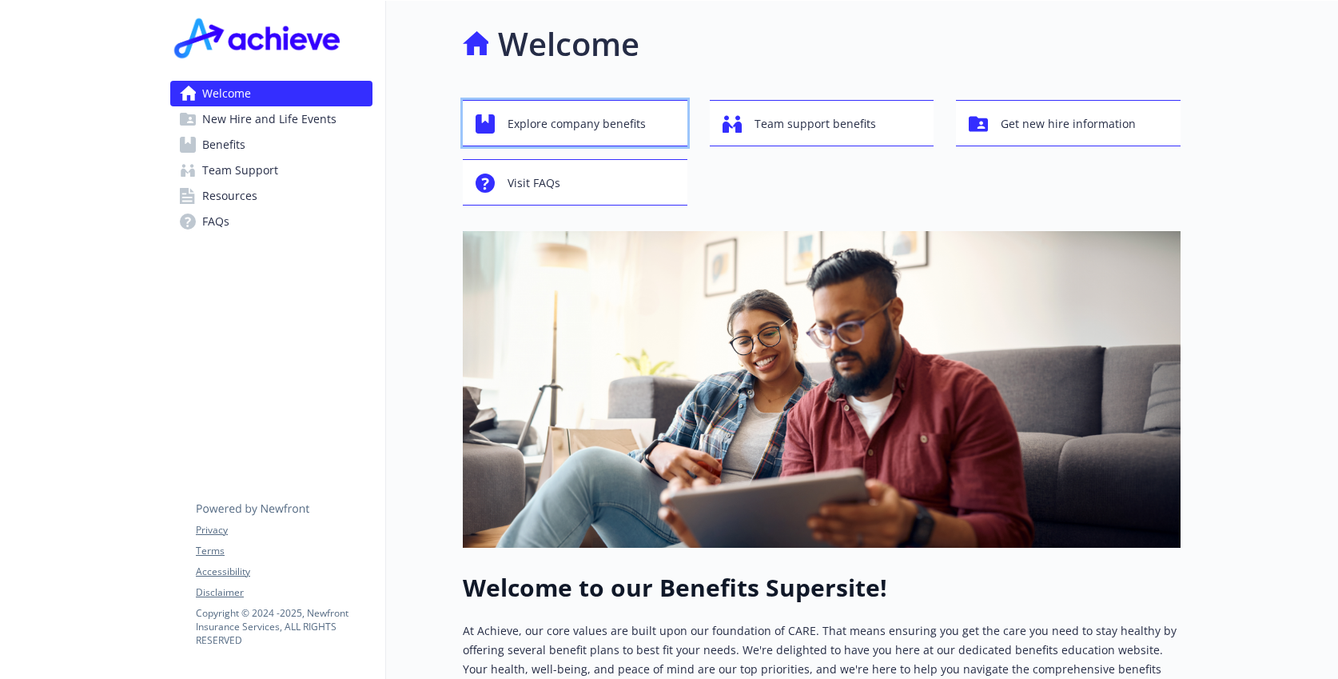
click at [653, 127] on div "Explore company benefits" at bounding box center [578, 124] width 204 height 30
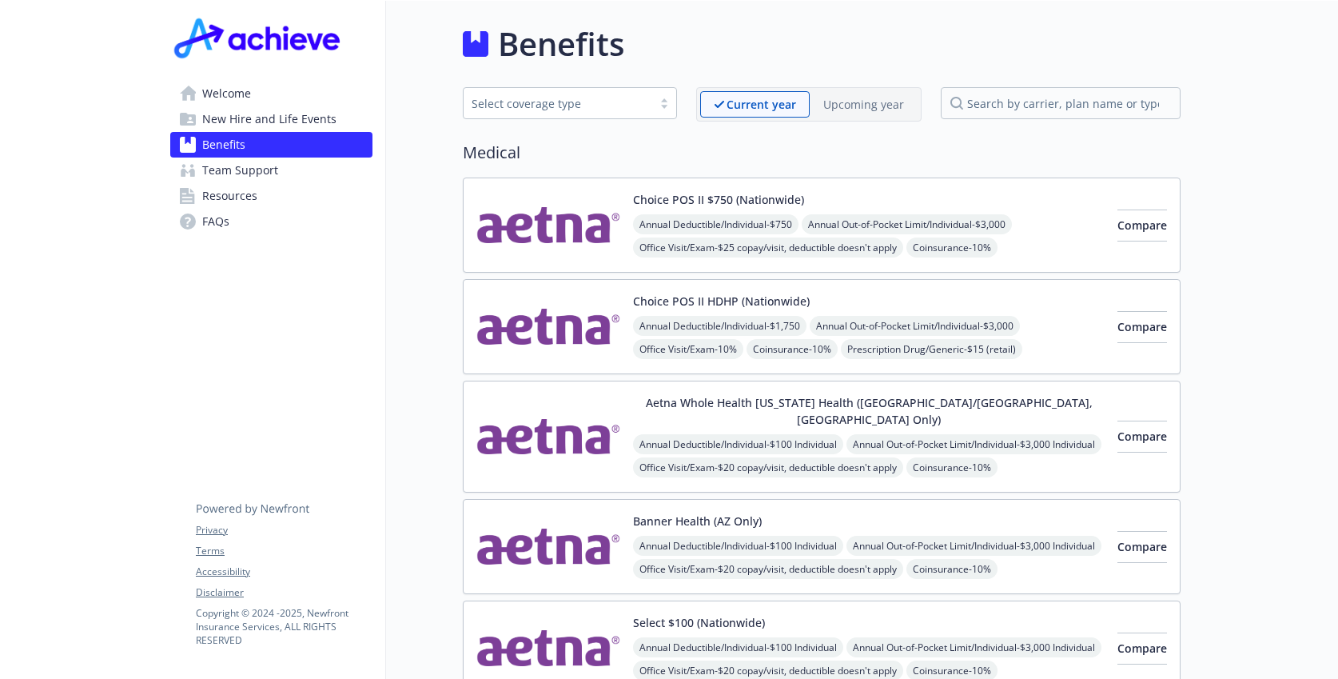
click at [852, 105] on p "Upcoming year" at bounding box center [863, 104] width 81 height 17
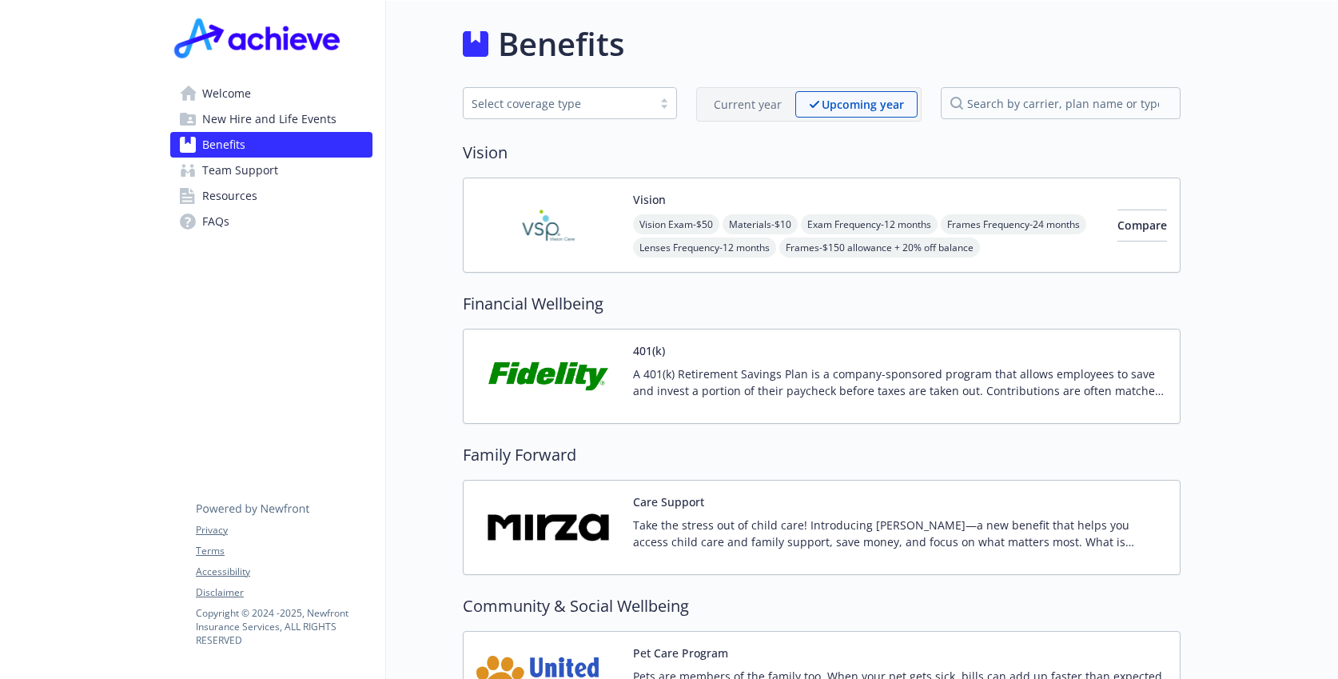
click at [727, 109] on p "Current year" at bounding box center [748, 104] width 68 height 17
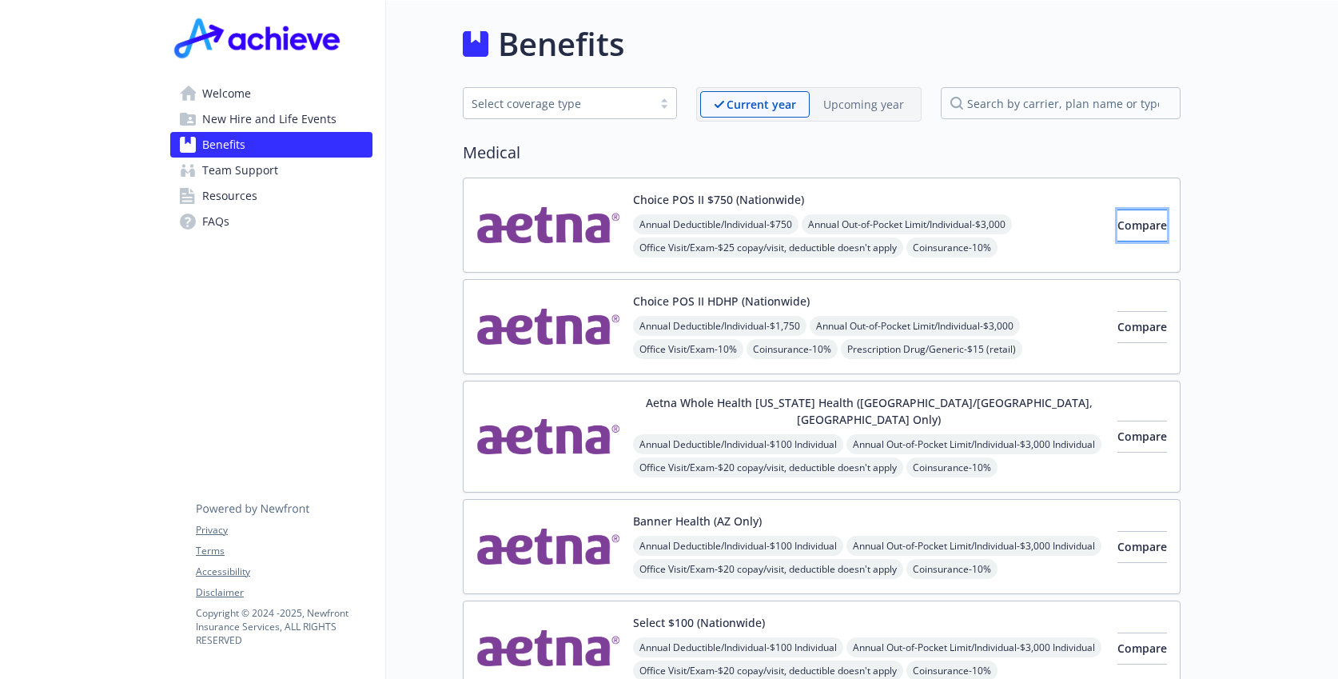
click at [1121, 222] on span "Compare" at bounding box center [1143, 224] width 50 height 15
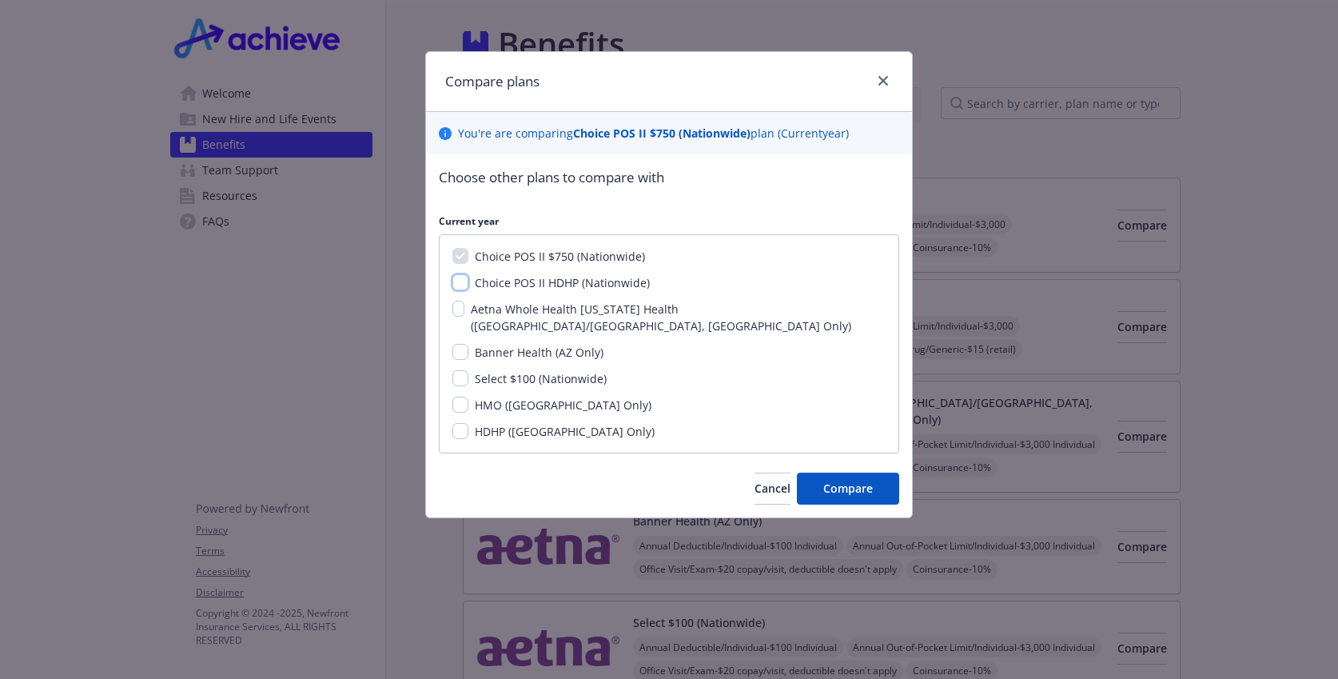
click at [461, 281] on input "Choice POS II HDHP (Nationwide)" at bounding box center [460, 282] width 16 height 16
checkbox input "true"
click at [882, 80] on icon "close" at bounding box center [884, 81] width 10 height 10
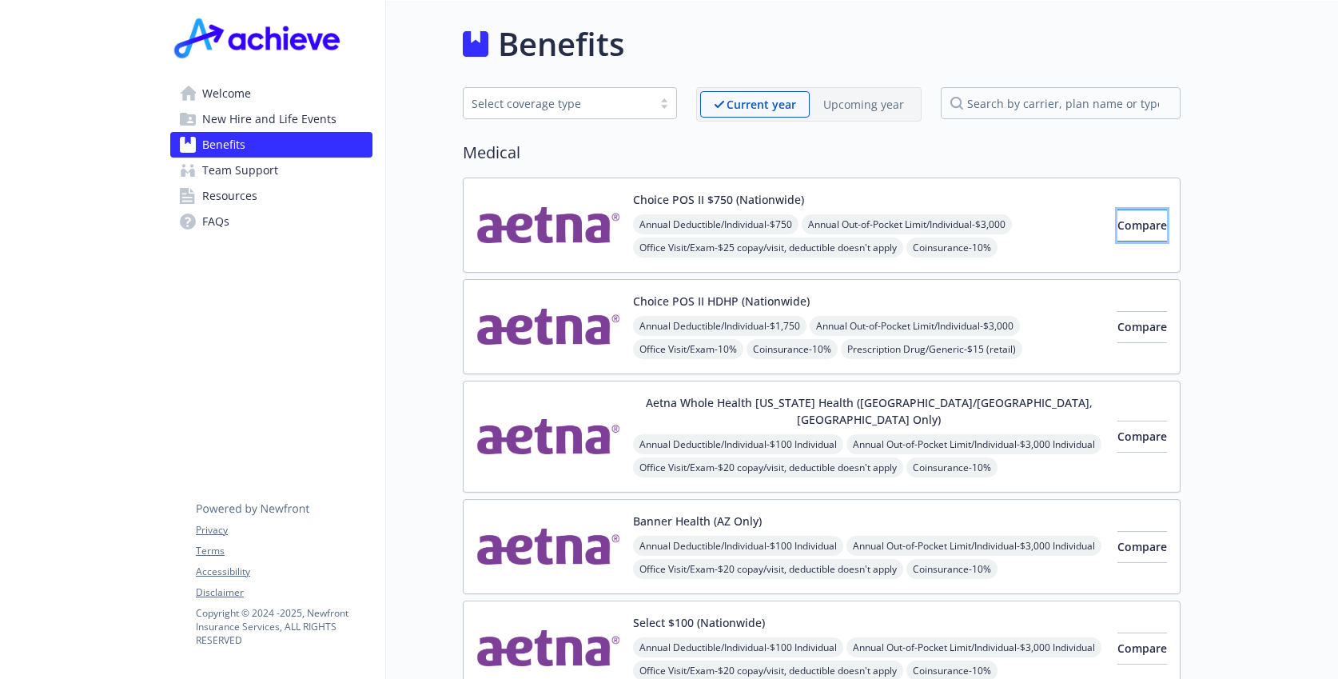
click at [1118, 232] on span "Compare" at bounding box center [1143, 224] width 50 height 15
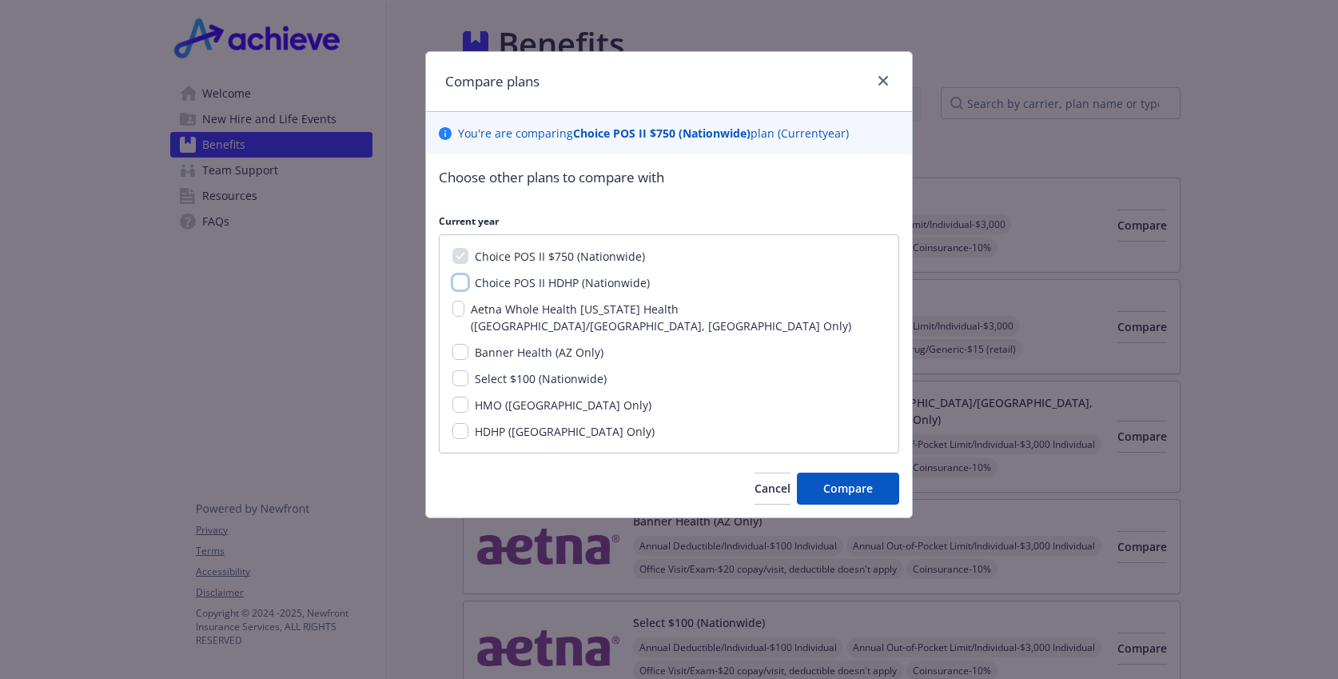
click at [461, 283] on input "Choice POS II HDHP (Nationwide)" at bounding box center [460, 282] width 16 height 16
checkbox input "true"
click at [461, 370] on input "Select $100 (Nationwide)" at bounding box center [460, 378] width 16 height 16
checkbox input "true"
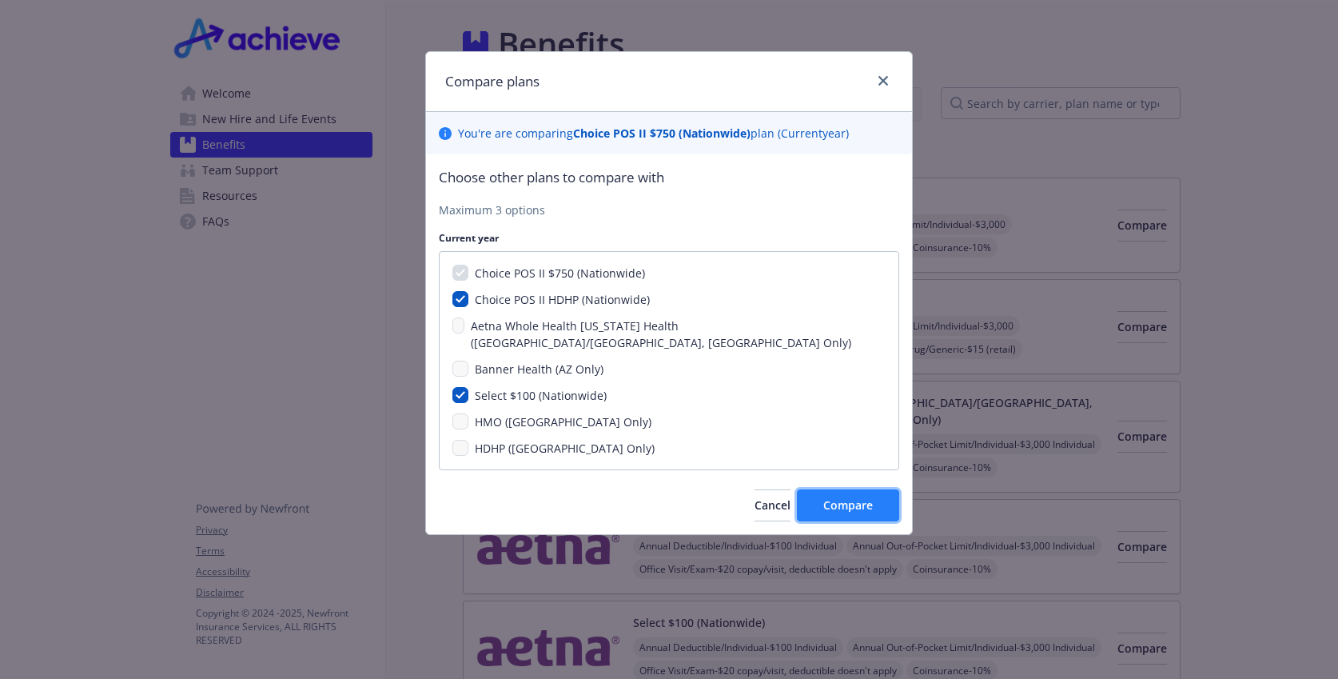
click at [811, 489] on button "Compare" at bounding box center [848, 505] width 102 height 32
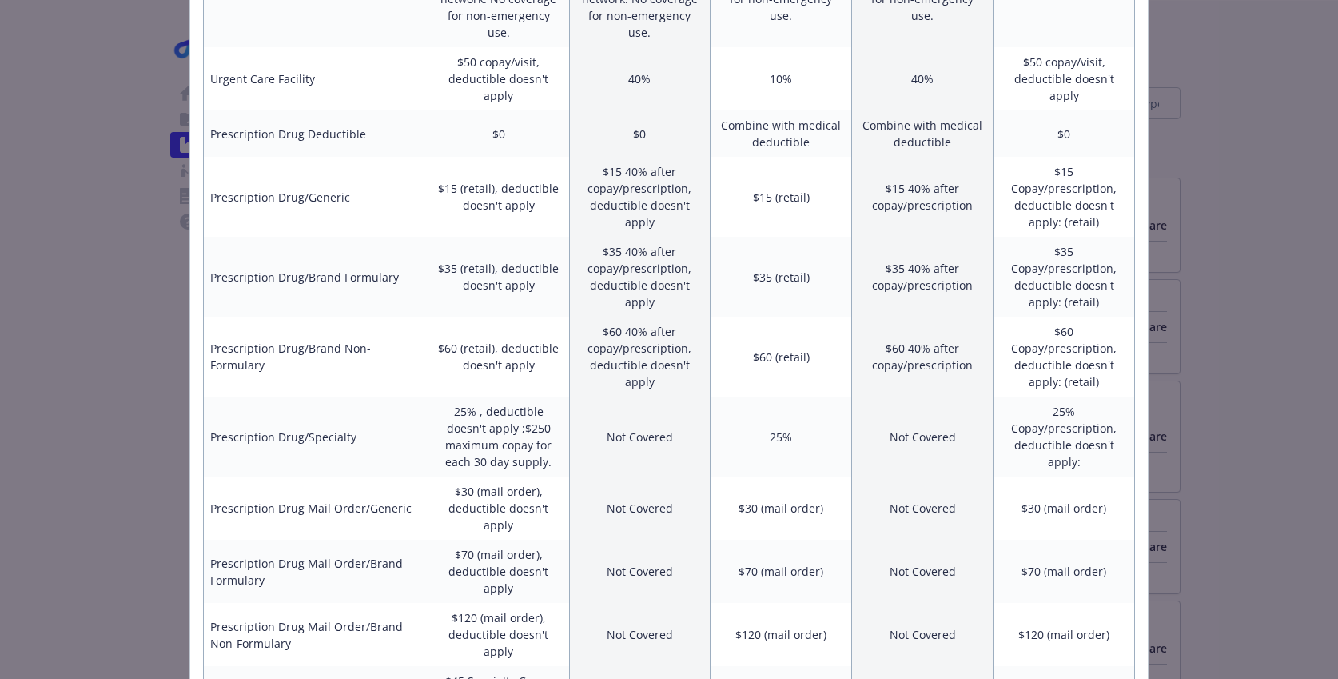
scroll to position [920, 0]
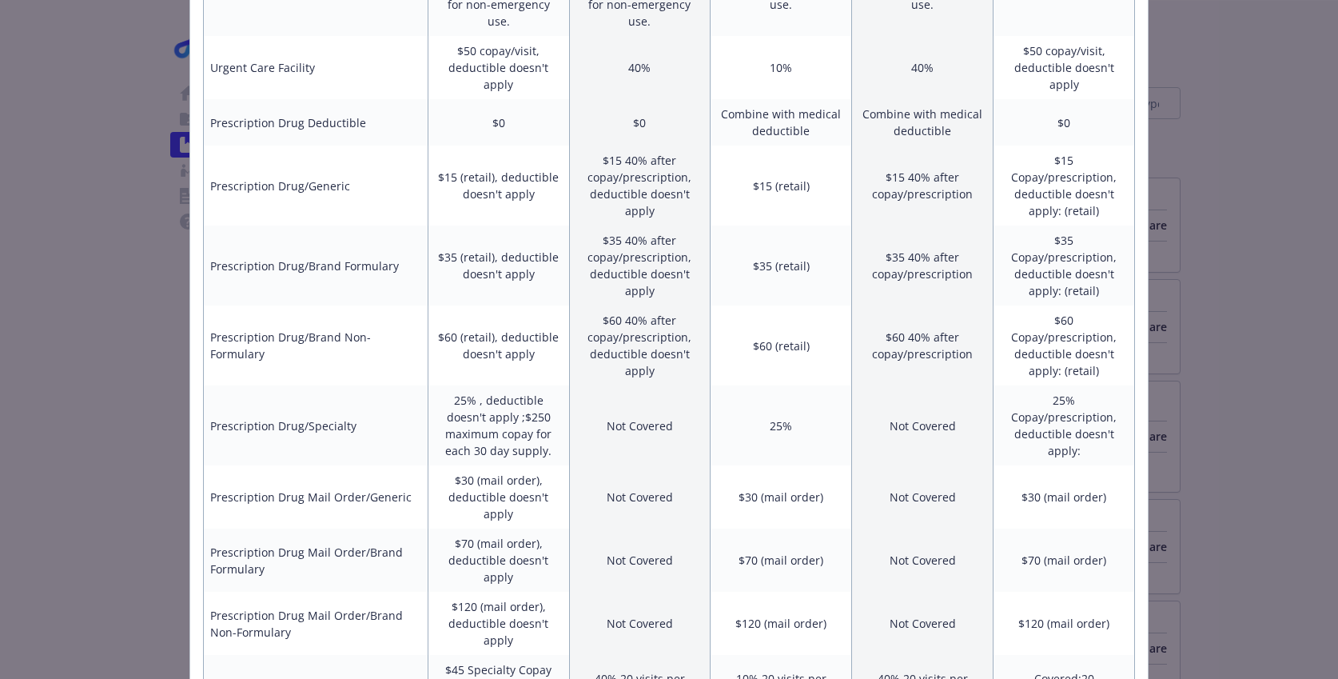
click at [1212, 359] on div "Benefits Info Choice POS II $750 (Nationwide) Current year Choice POS II HDHP (…" at bounding box center [669, 339] width 1338 height 679
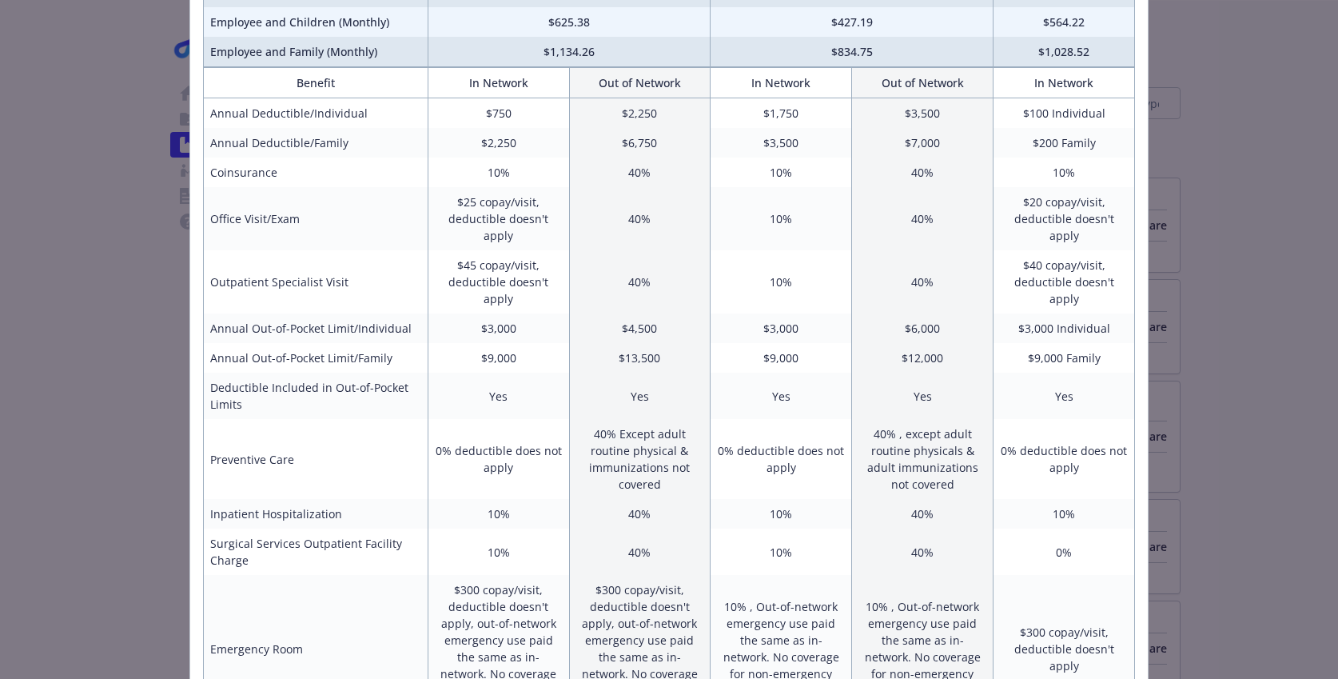
scroll to position [0, 0]
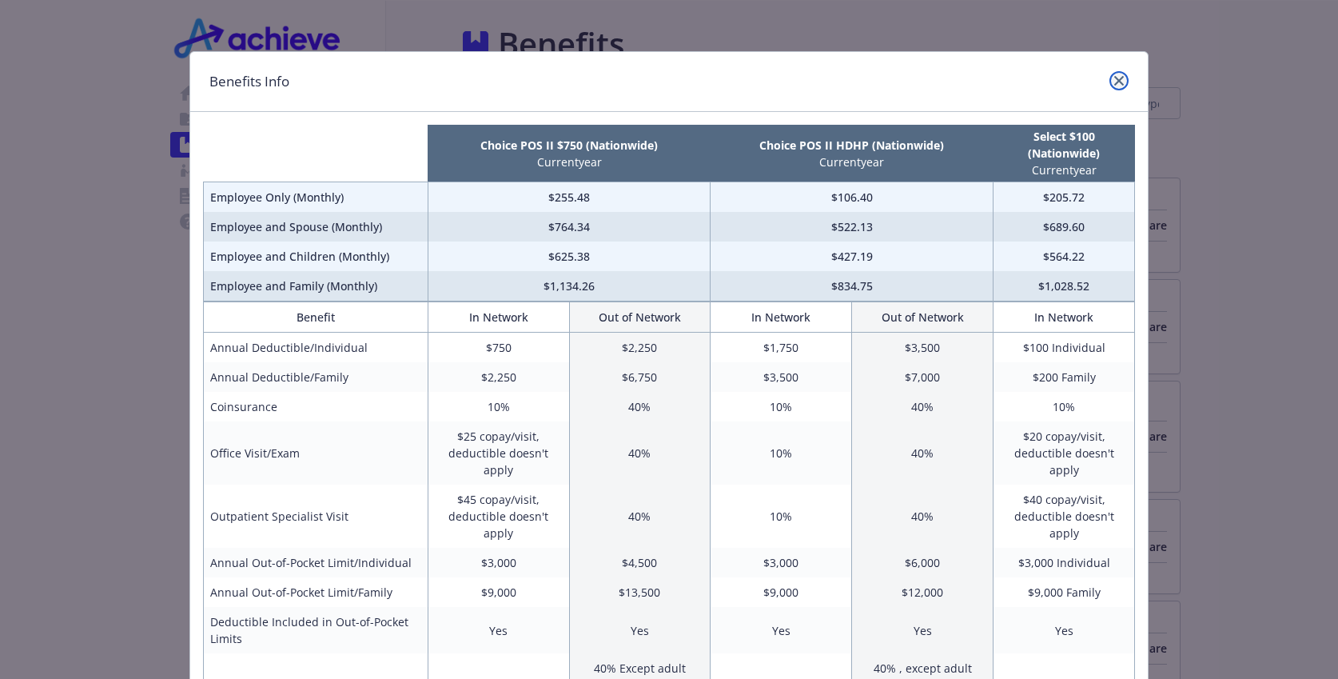
click at [1122, 83] on icon "close" at bounding box center [1119, 81] width 10 height 10
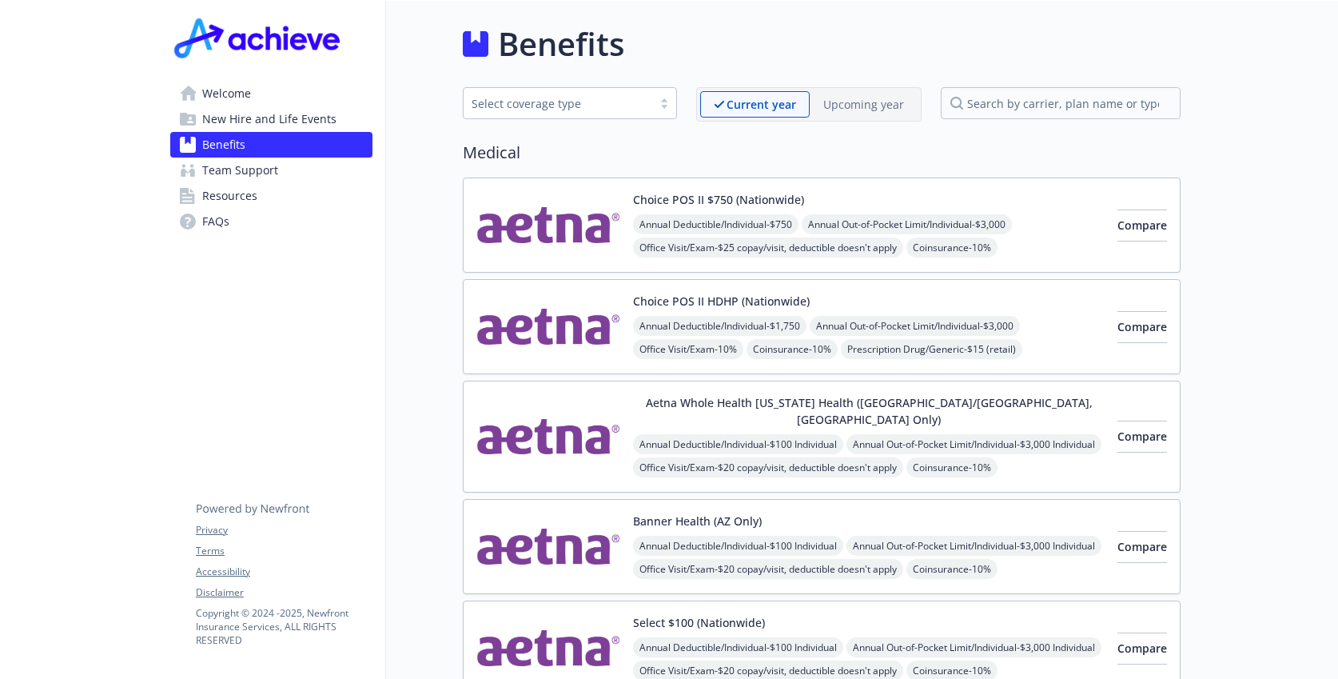
click at [878, 96] on p "Upcoming year" at bounding box center [863, 104] width 81 height 17
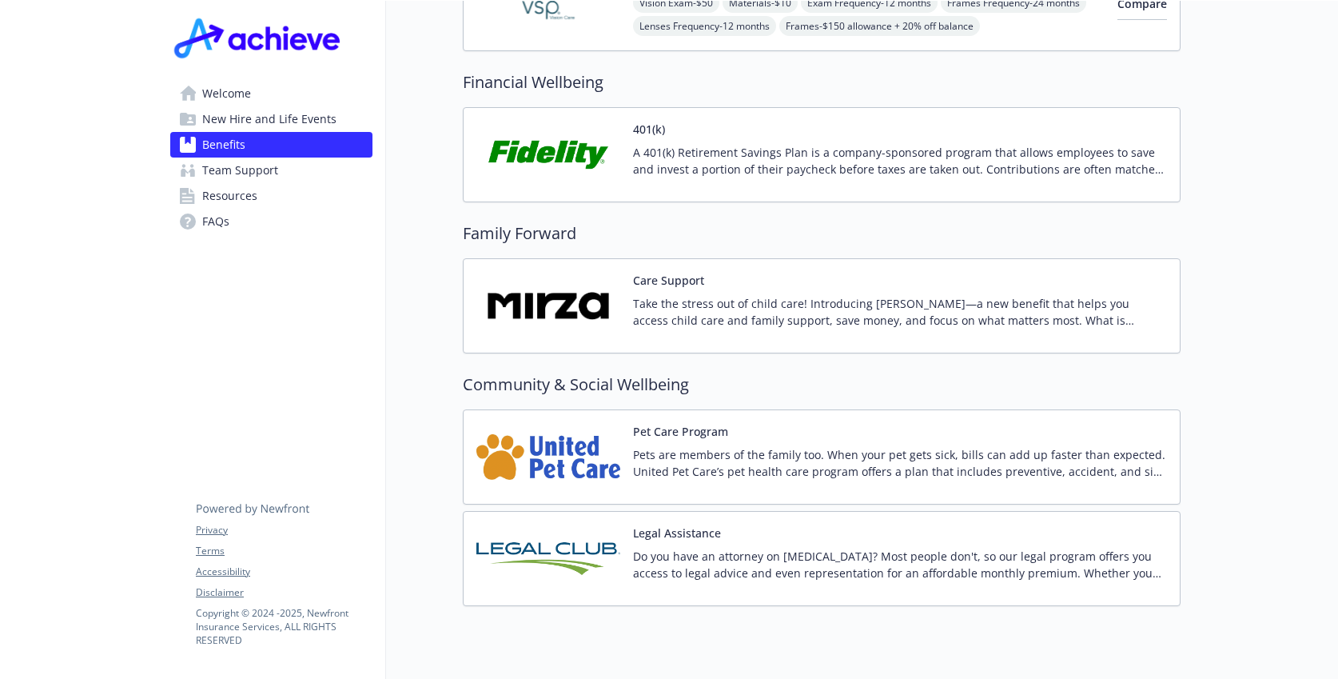
scroll to position [264, 0]
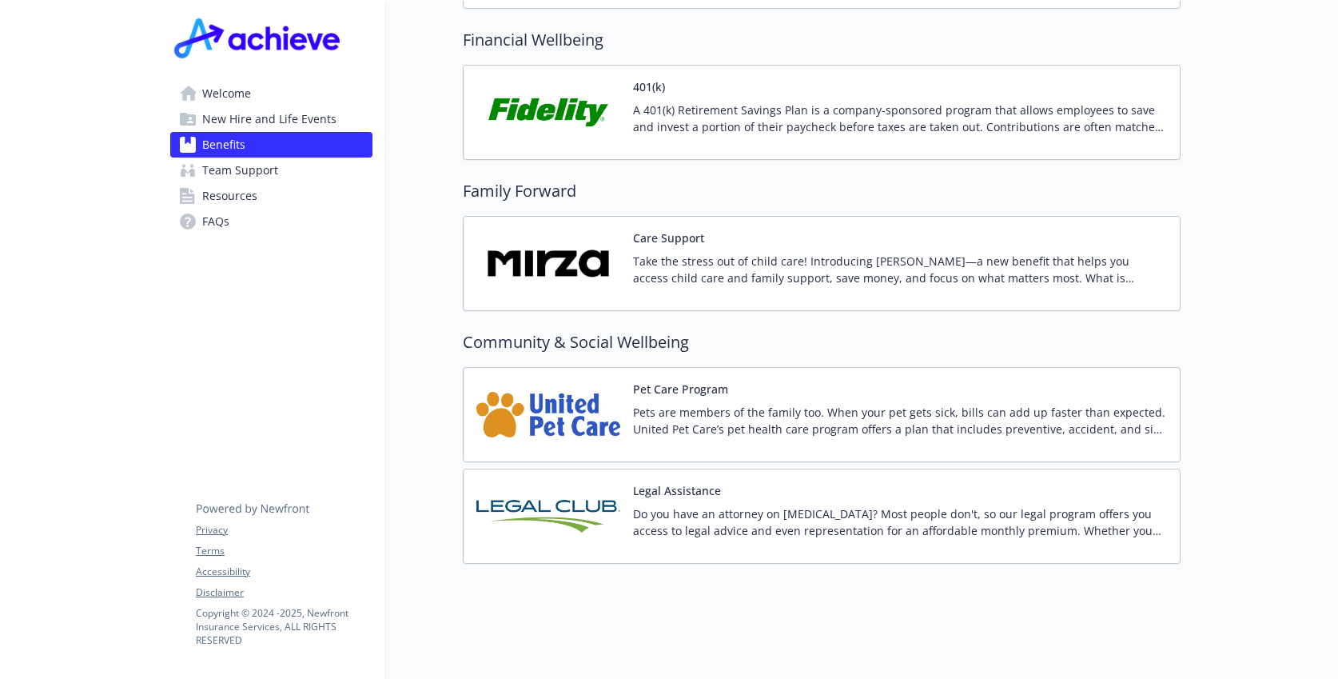
click at [891, 261] on p "Take the stress out of child care! Introducing [PERSON_NAME]—a new benefit that…" at bounding box center [900, 270] width 534 height 34
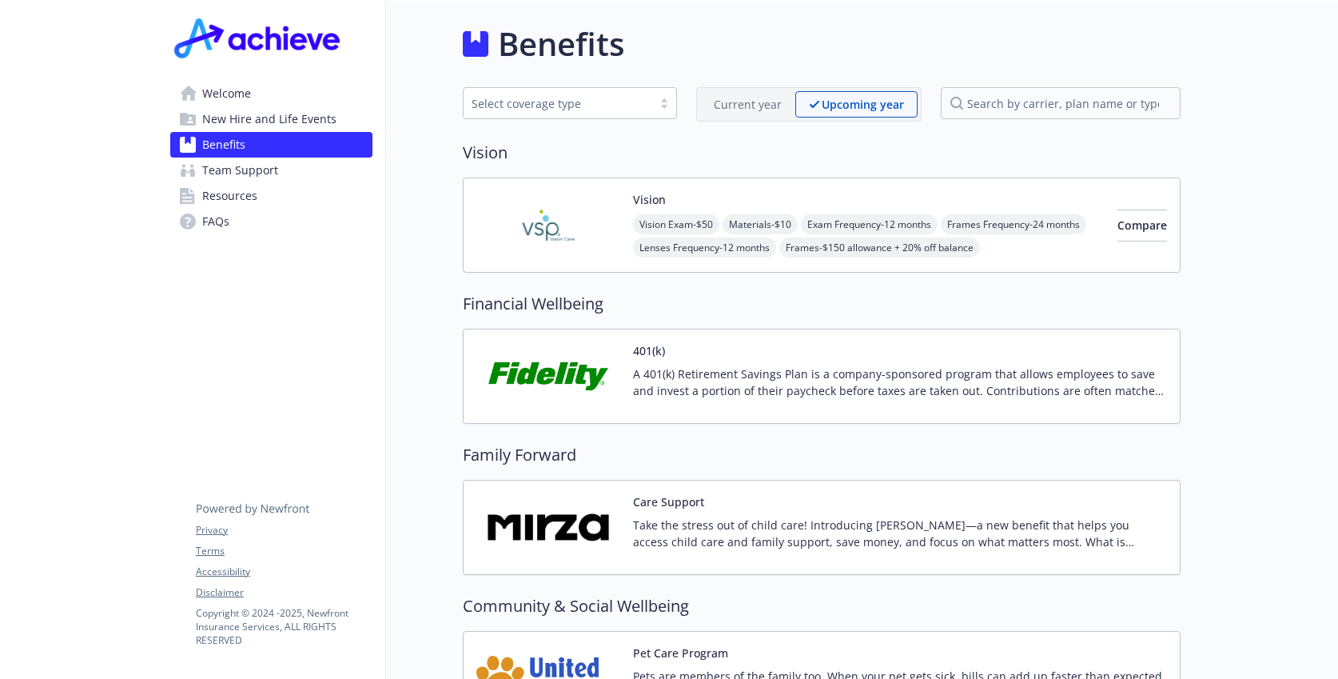
click at [743, 105] on p "Current year" at bounding box center [748, 104] width 68 height 17
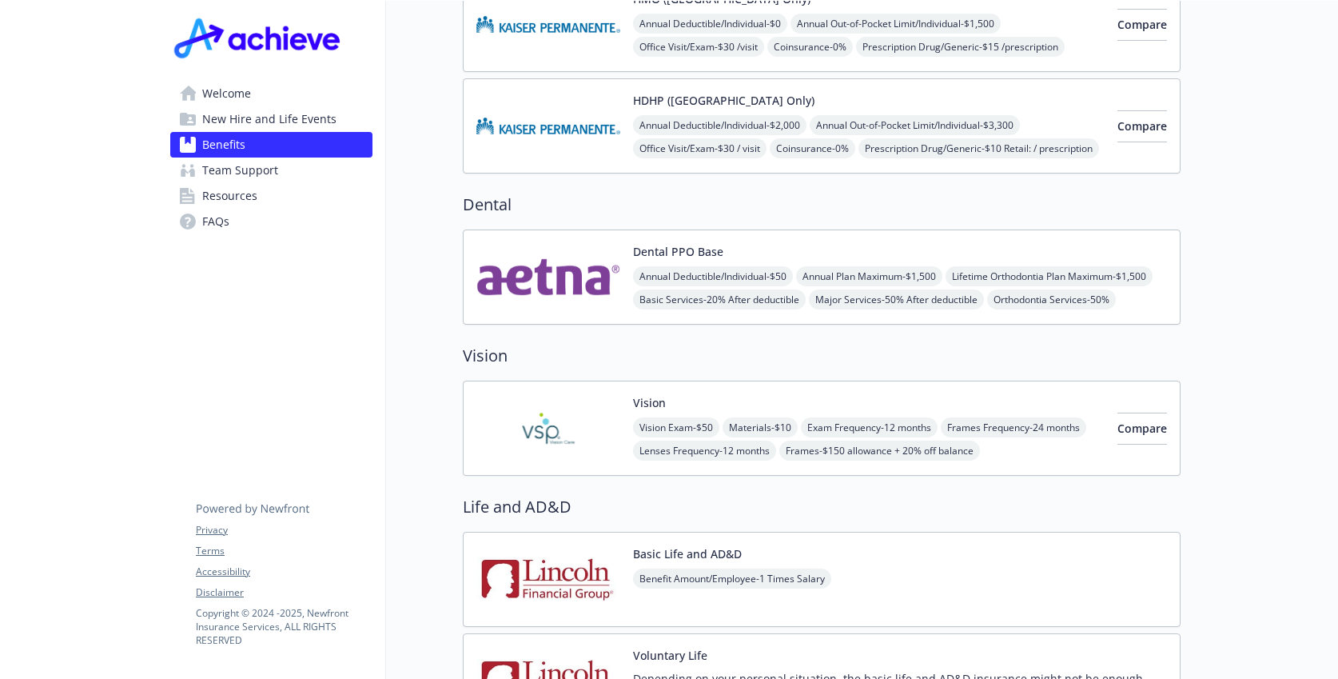
scroll to position [851, 0]
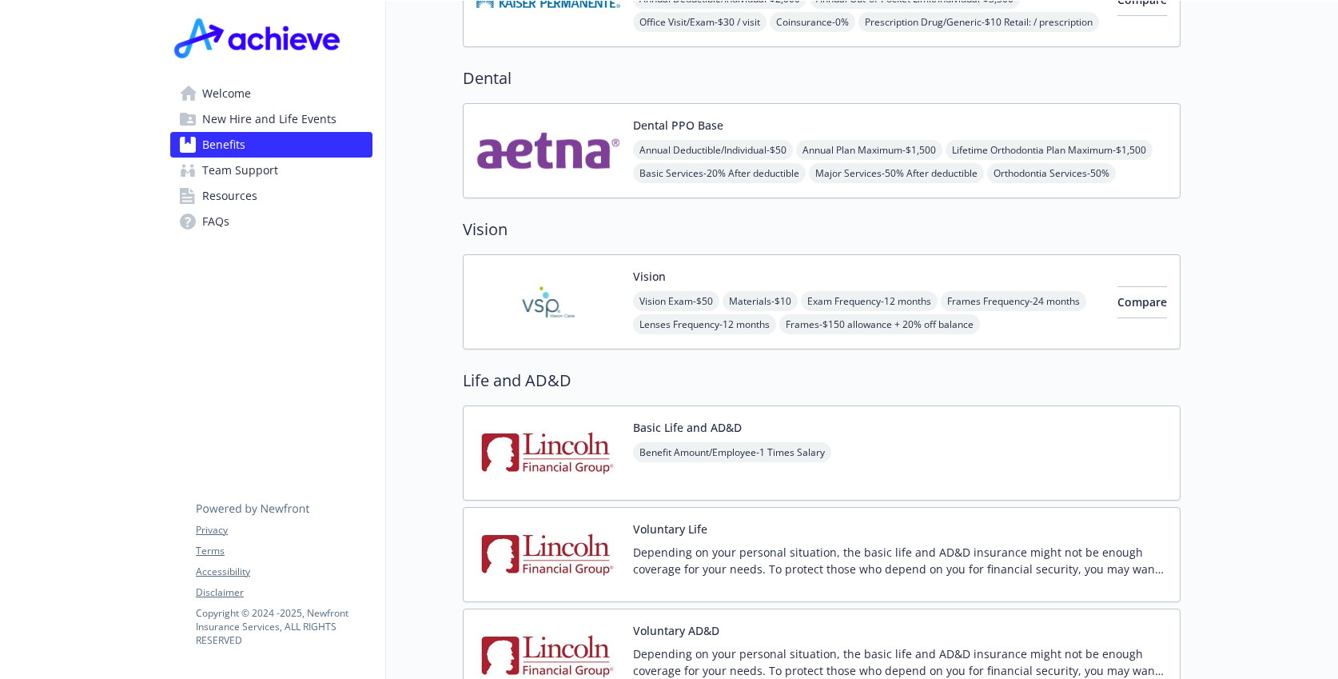
click at [995, 117] on div "Dental PPO Base Annual Deductible/Individual - $50 Annual Plan Maximum - $1,500…" at bounding box center [900, 151] width 534 height 68
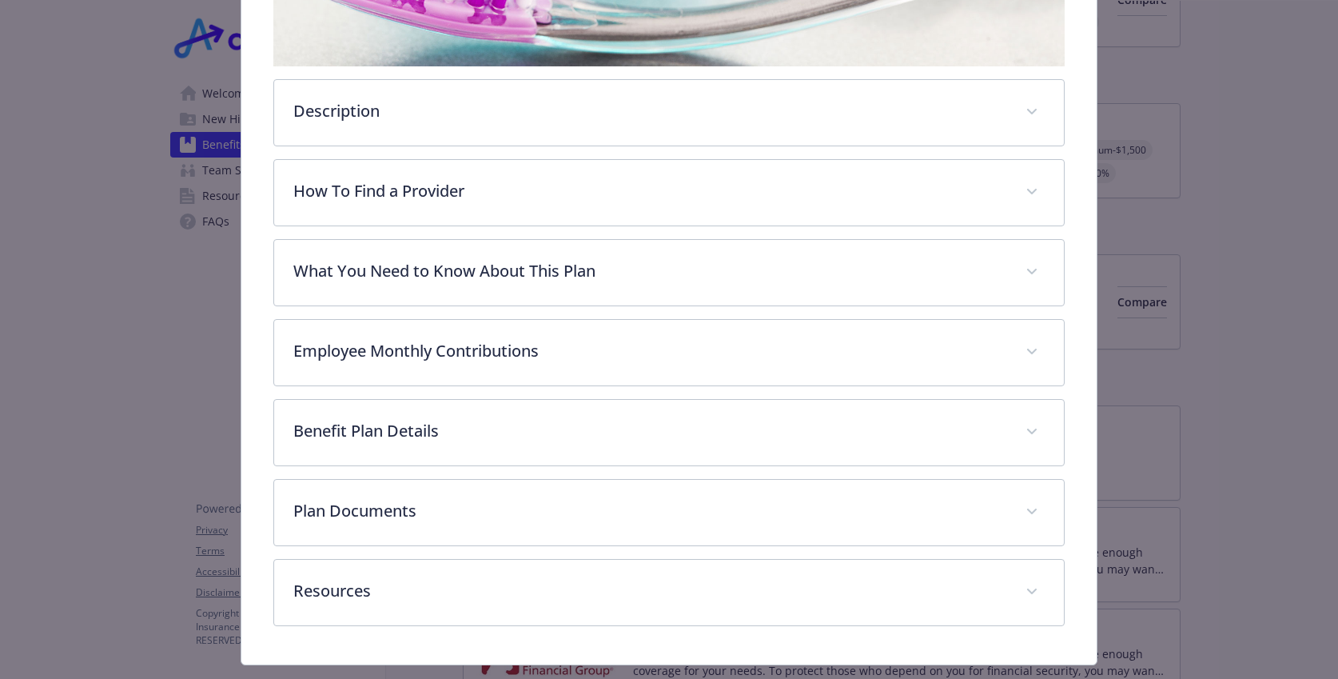
scroll to position [454, 0]
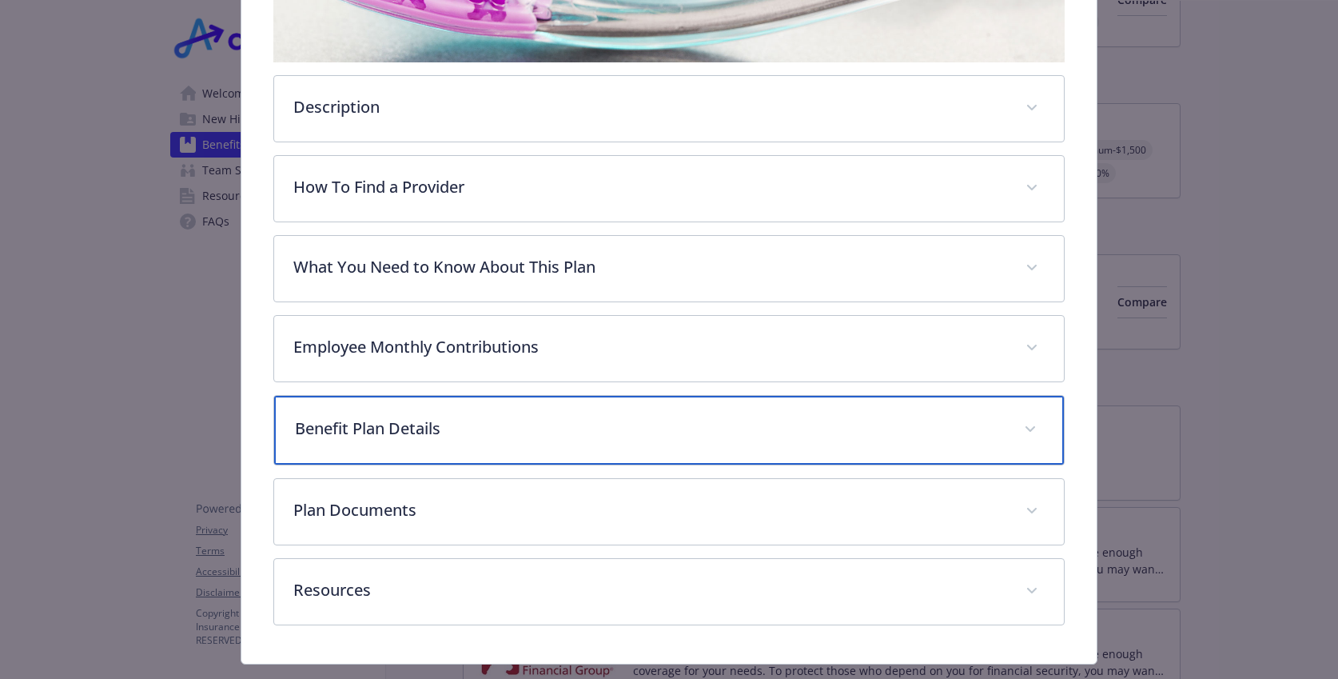
click at [998, 424] on p "Benefit Plan Details" at bounding box center [649, 428] width 709 height 24
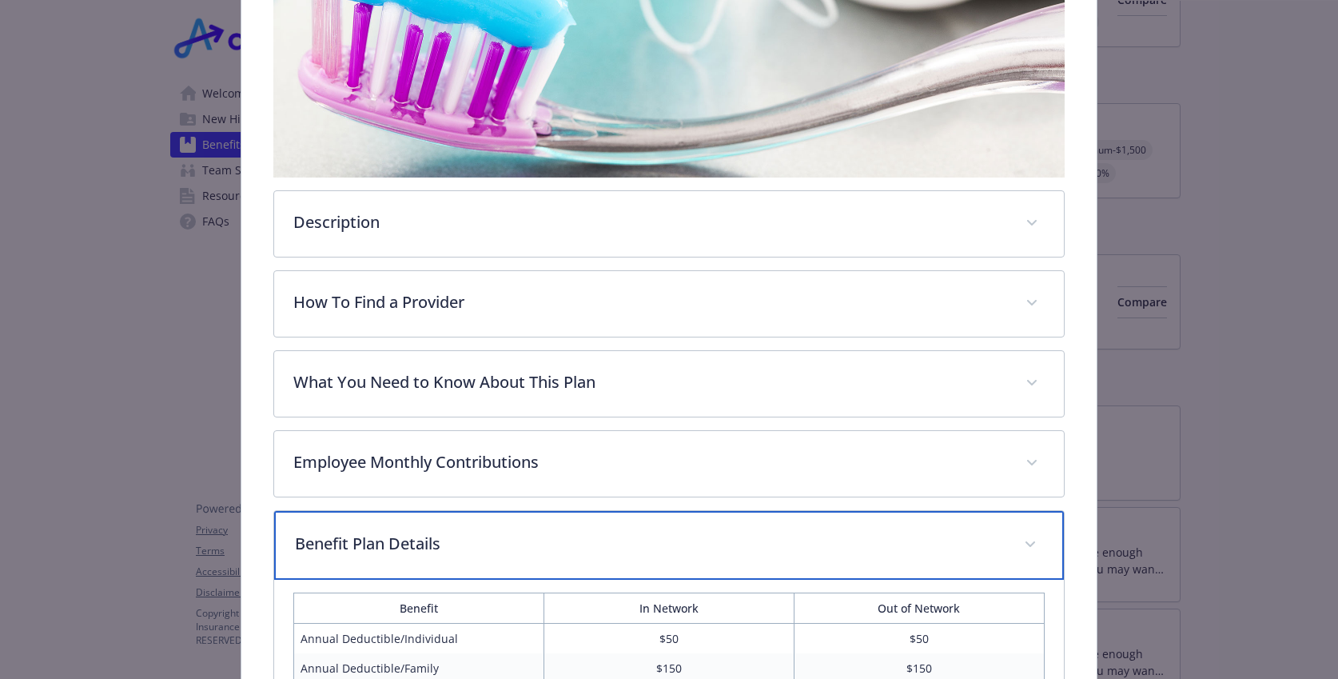
scroll to position [338, 0]
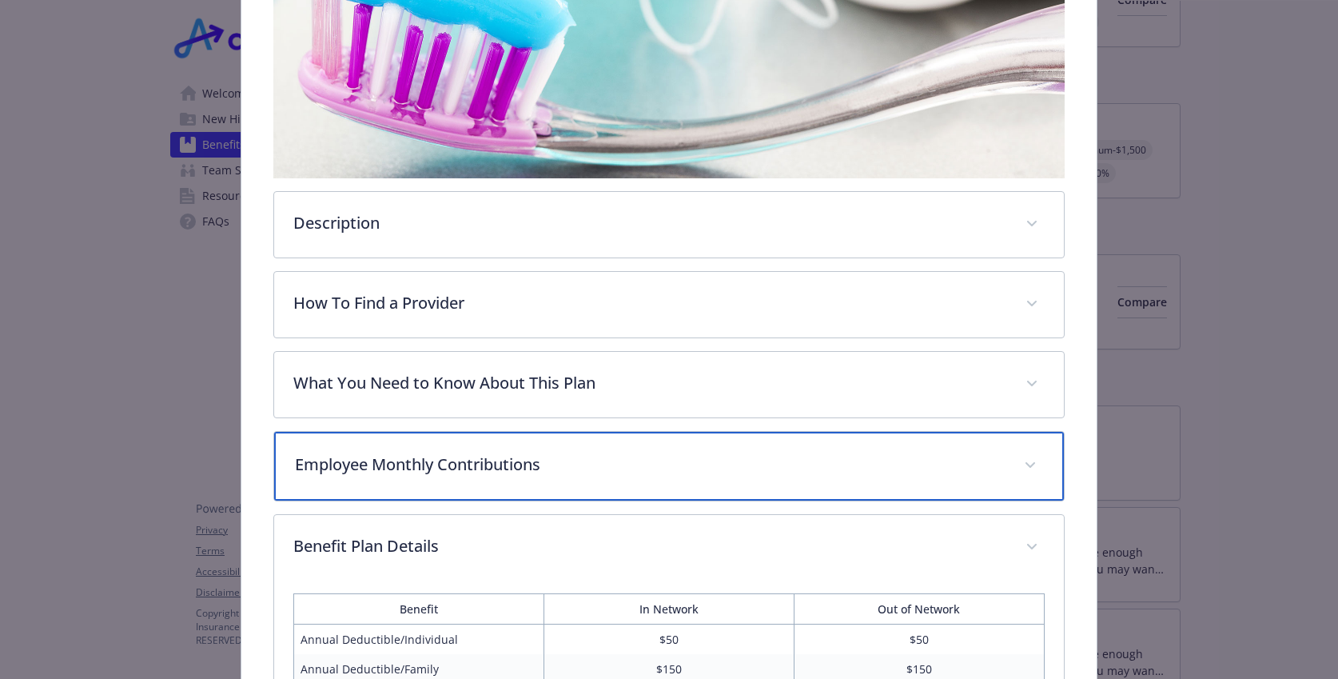
click at [1011, 482] on div "Employee Monthly Contributions" at bounding box center [668, 466] width 789 height 69
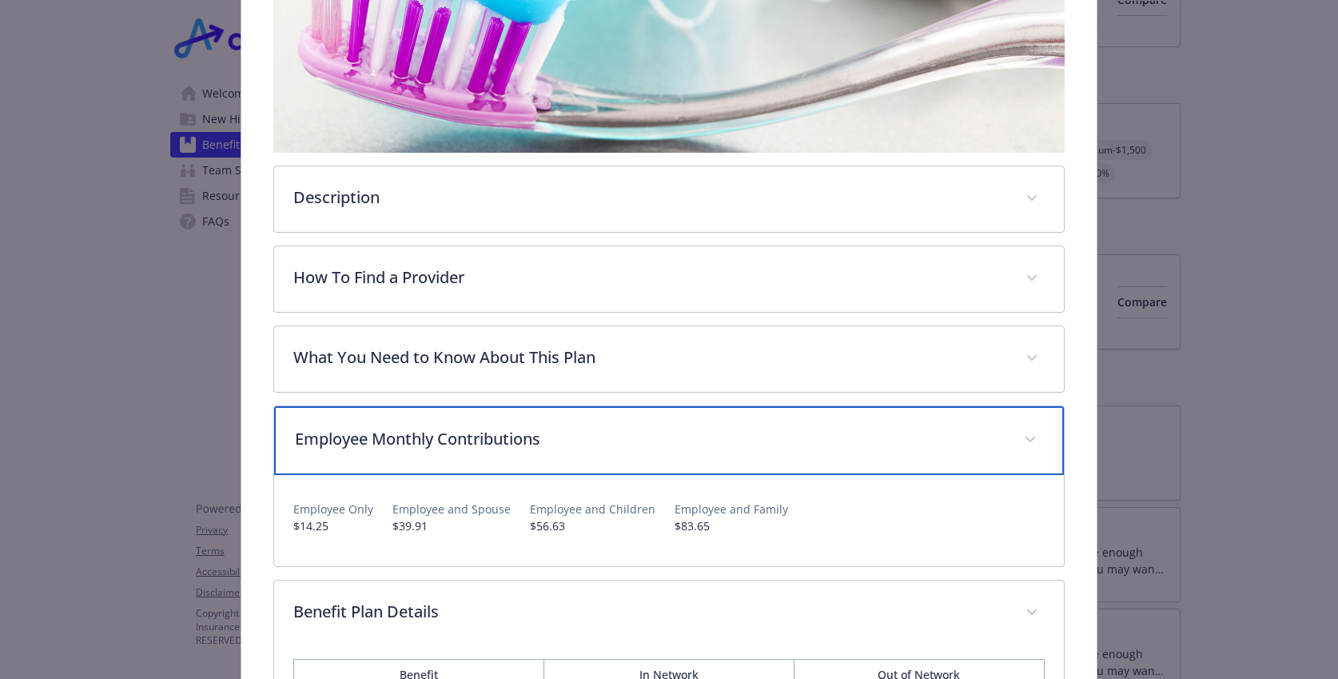
scroll to position [0, 0]
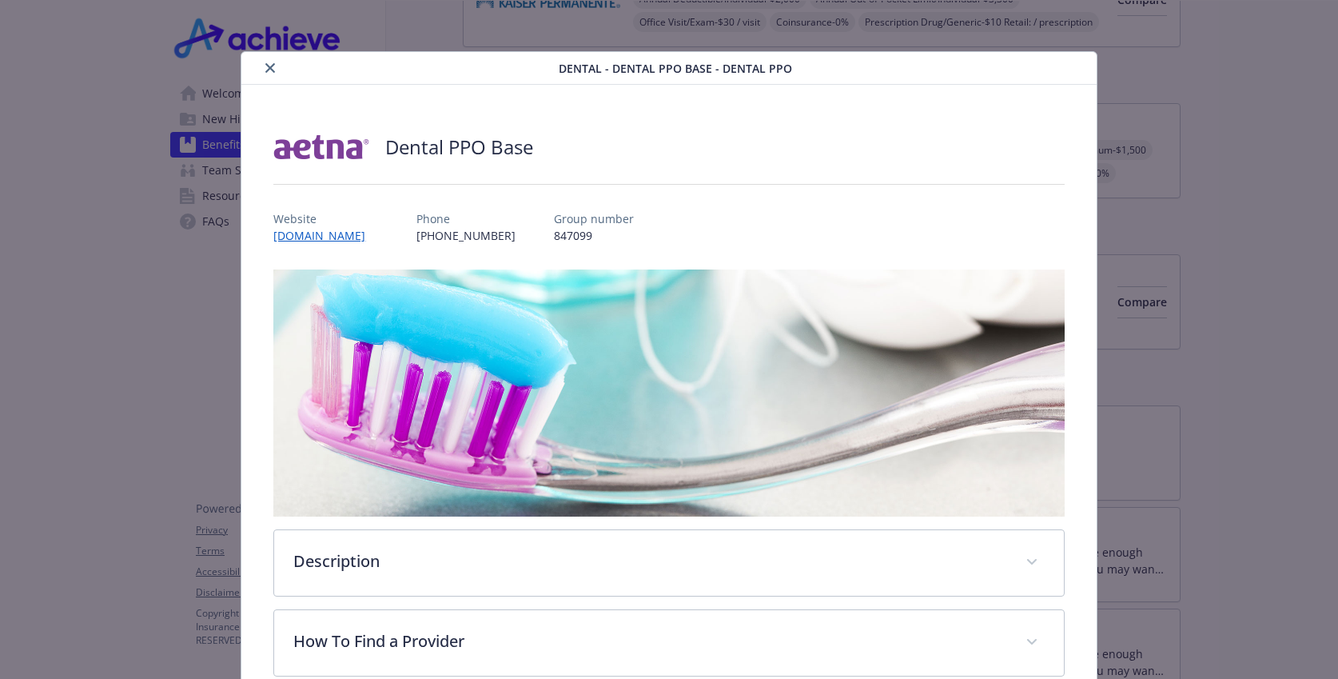
click at [267, 67] on icon "close" at bounding box center [270, 68] width 10 height 10
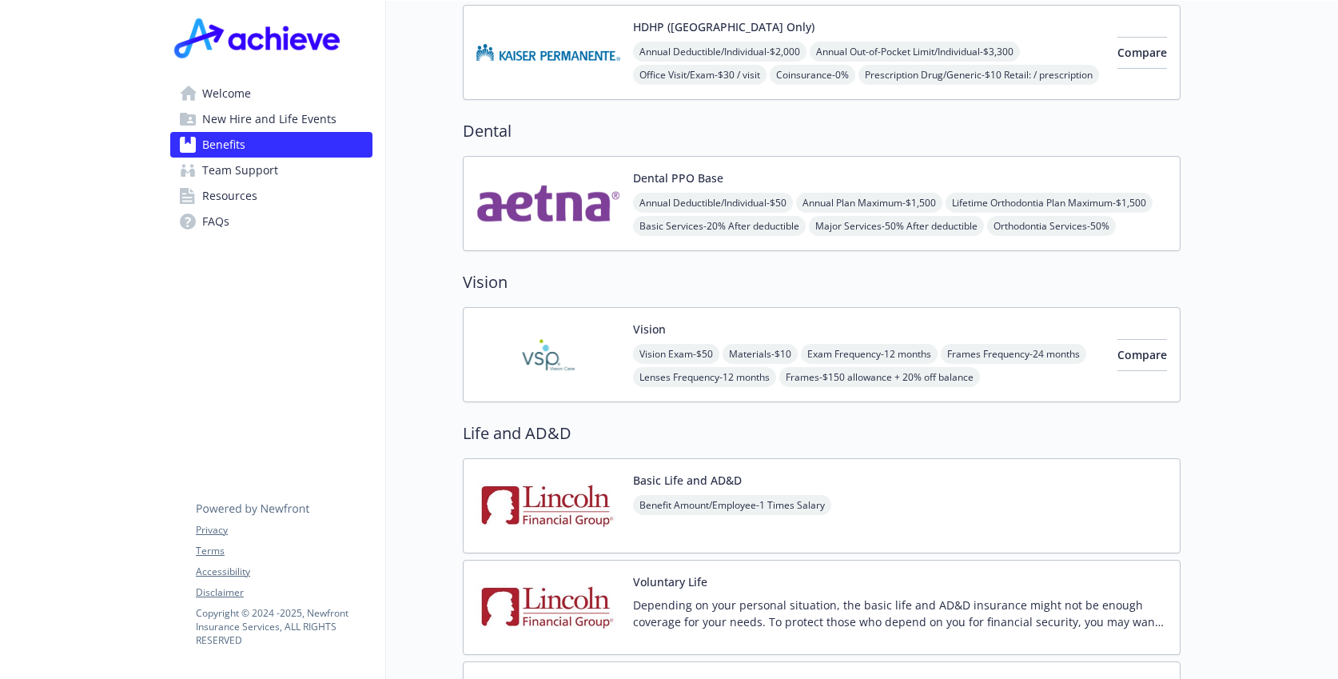
scroll to position [702, 0]
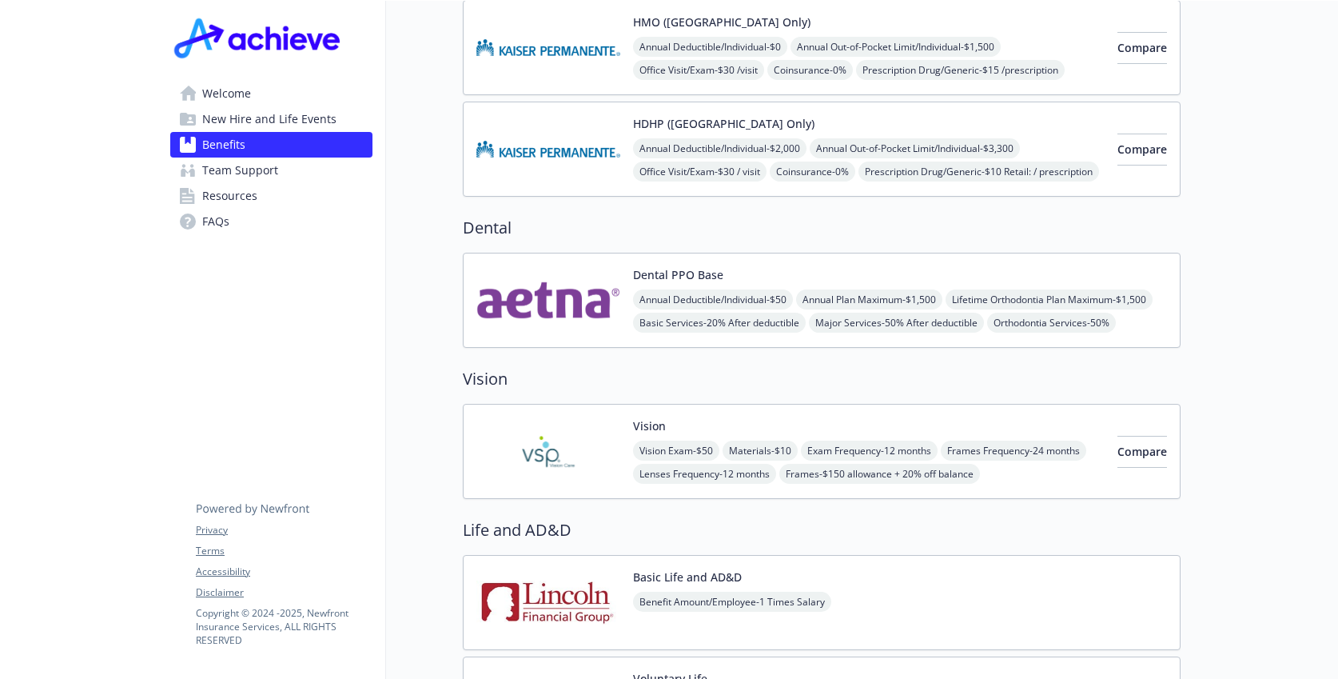
click at [582, 277] on img at bounding box center [548, 300] width 144 height 68
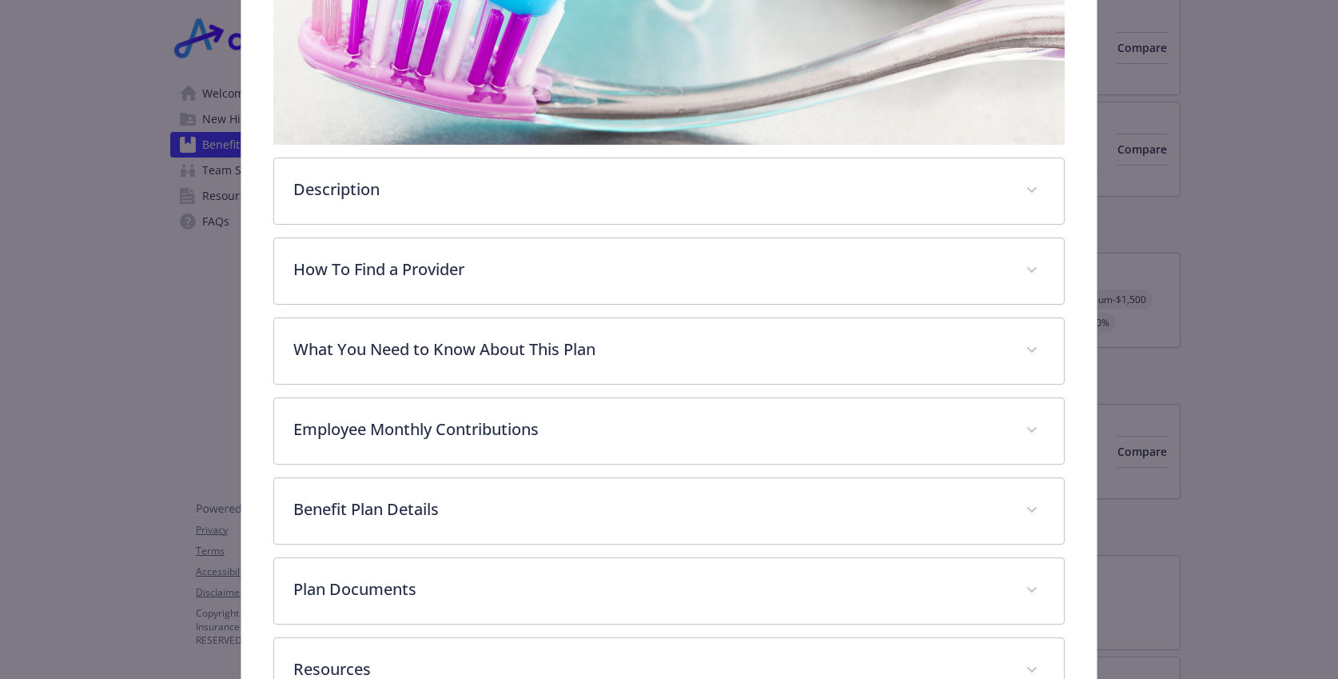
scroll to position [381, 0]
